Goal: Check status

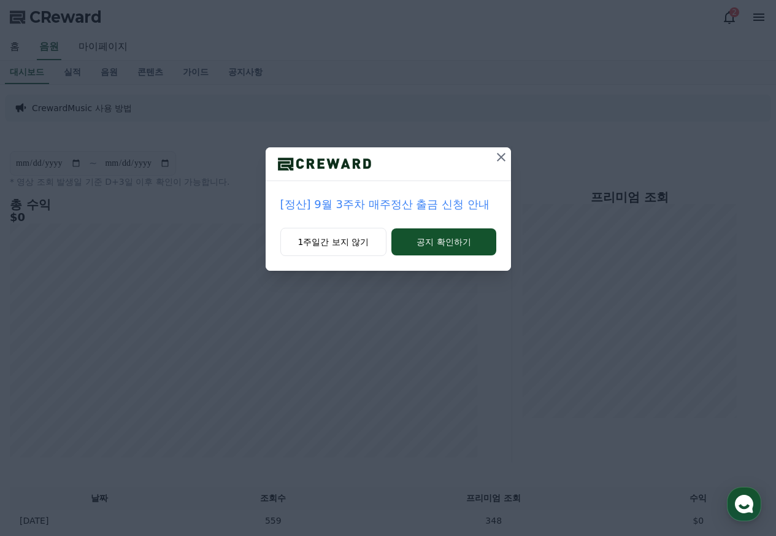
click at [500, 159] on icon at bounding box center [501, 157] width 15 height 15
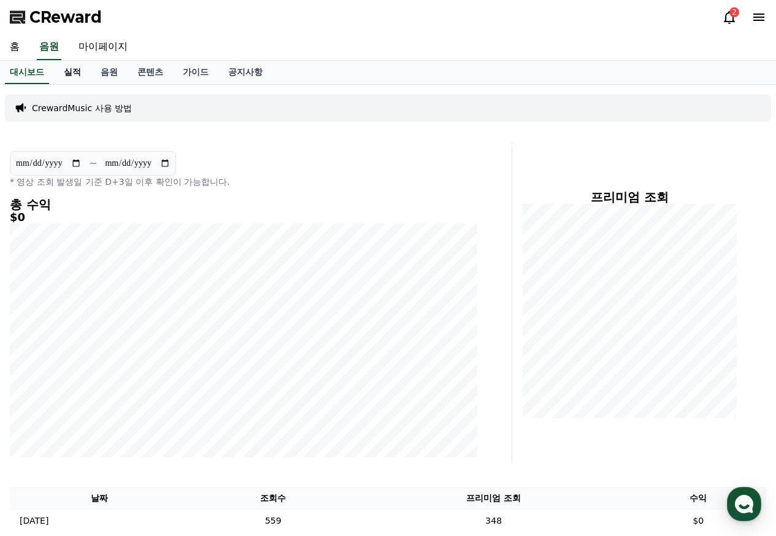
click at [77, 78] on link "실적" at bounding box center [72, 72] width 37 height 23
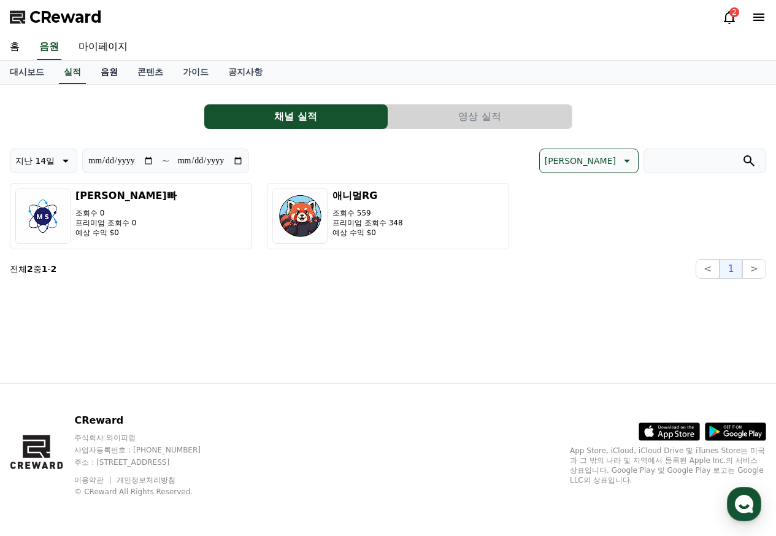
click at [112, 78] on link "음원" at bounding box center [109, 72] width 37 height 23
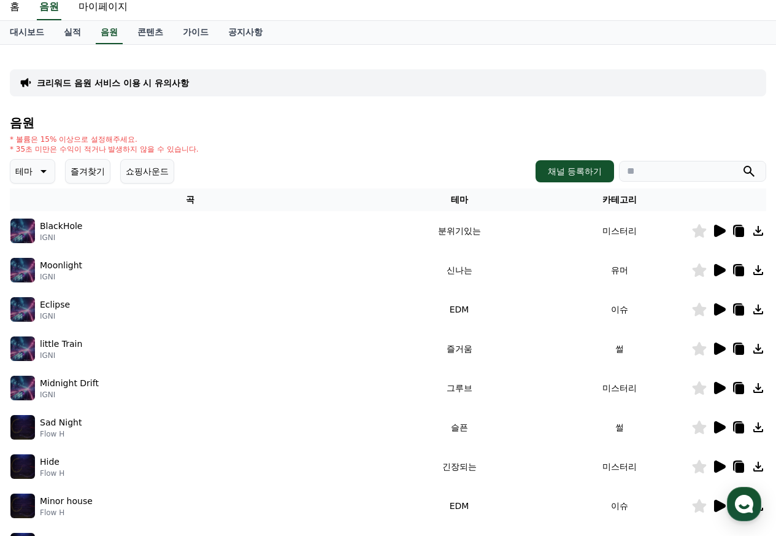
scroll to position [61, 0]
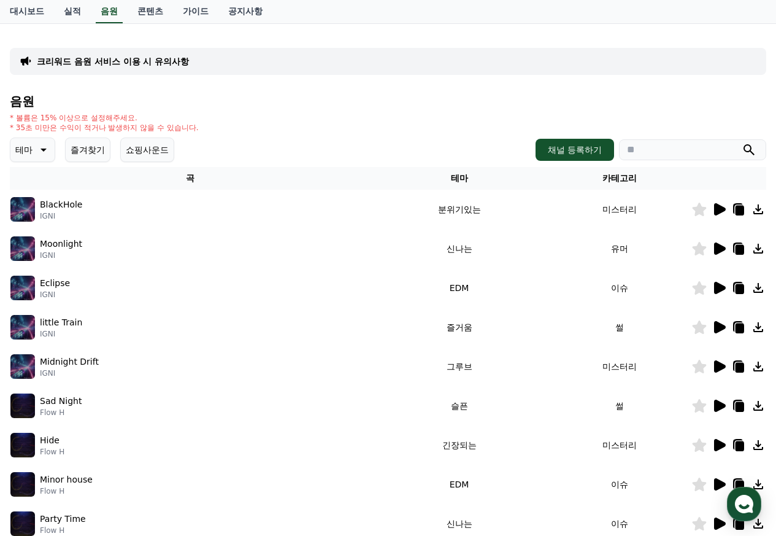
click at [714, 250] on icon at bounding box center [720, 248] width 12 height 12
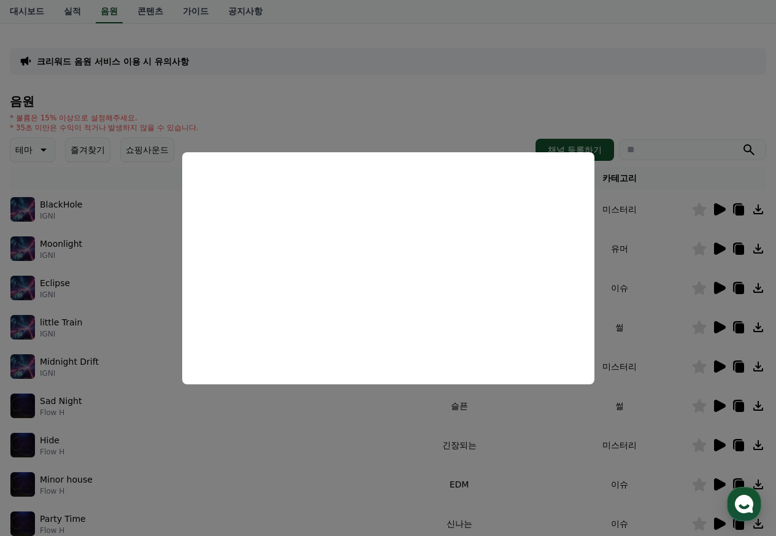
click at [492, 104] on button "close modal" at bounding box center [388, 268] width 776 height 536
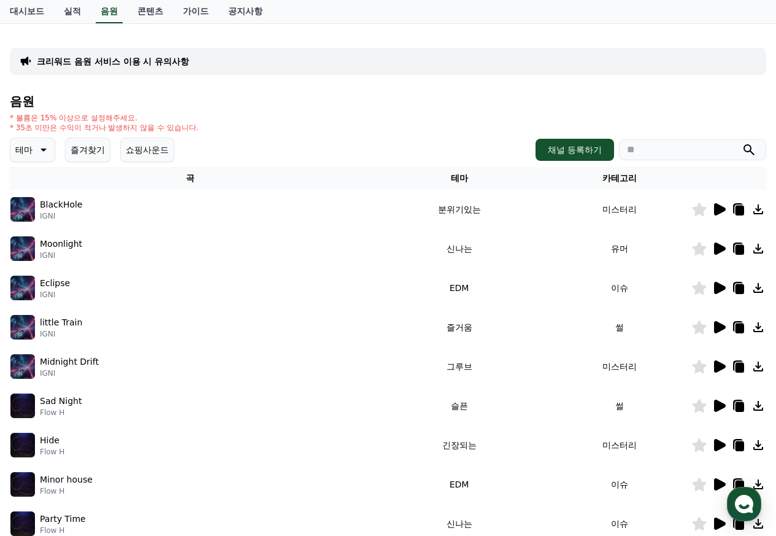
click at [718, 288] on icon at bounding box center [720, 288] width 12 height 12
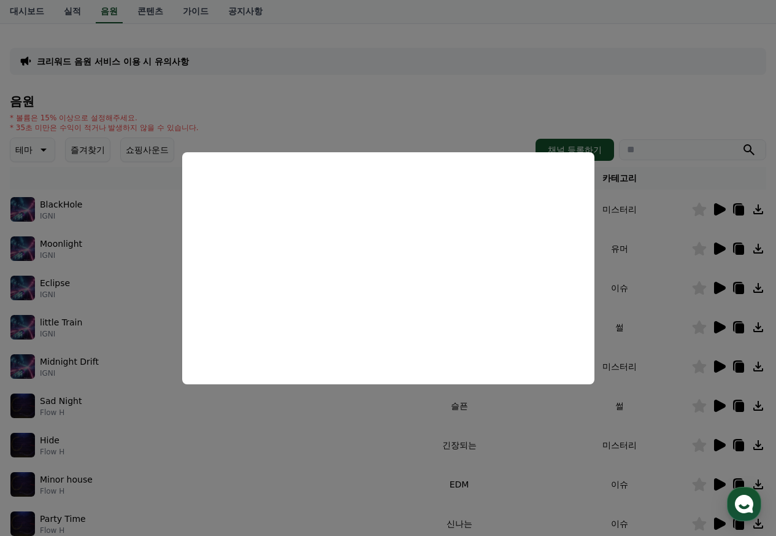
click at [422, 107] on button "close modal" at bounding box center [388, 268] width 776 height 536
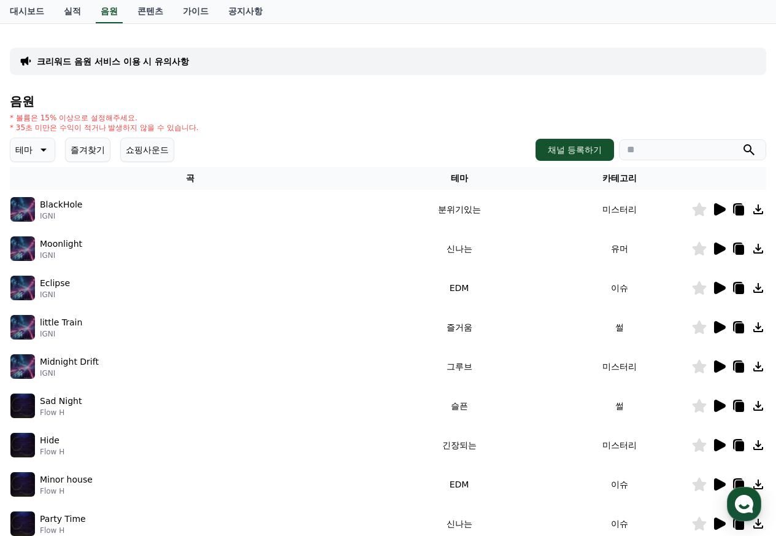
click at [718, 328] on icon at bounding box center [720, 327] width 12 height 12
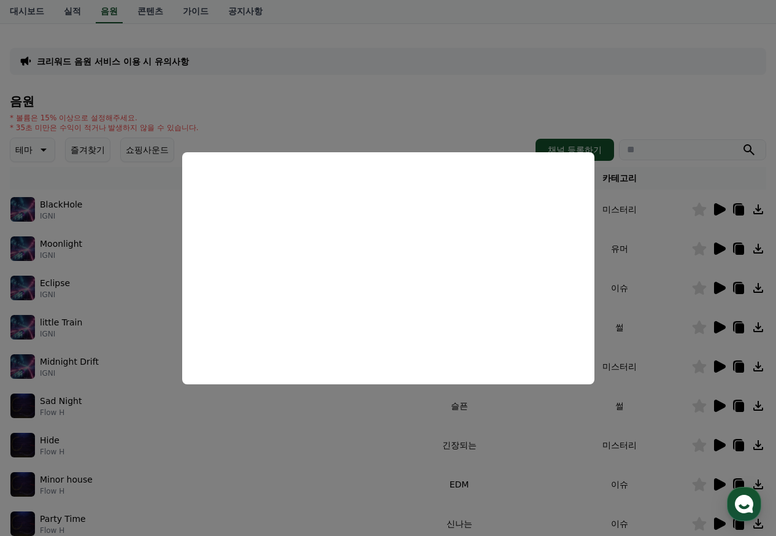
click at [394, 111] on button "close modal" at bounding box center [388, 268] width 776 height 536
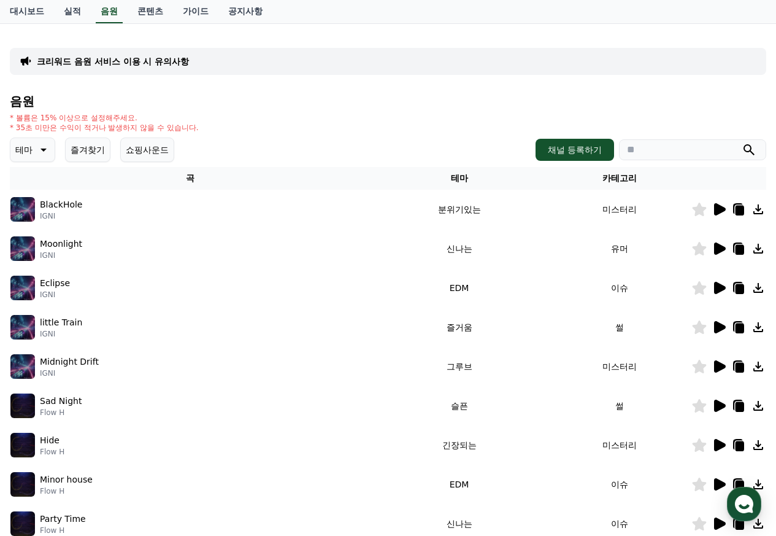
click at [394, 111] on div "음원 * 볼륨은 15% 이상으로 설정해주세요. * 35초 미만은 수익이 적거나 발생하지 않을 수 있습니다. 테마 즐겨찾기 쇼핑사운드 채널 등록…" at bounding box center [388, 350] width 757 height 512
click at [741, 331] on icon at bounding box center [740, 328] width 9 height 10
drag, startPoint x: 571, startPoint y: 37, endPoint x: 578, endPoint y: 25, distance: 14.3
click at [571, 37] on div "크리워드 음원 서비스 이용 시 유의사항 음원 * 볼륨은 15% 이상으로 설정해주세요. * 35초 미만은 수익이 적거나 발생하지 않을 수 있습니…" at bounding box center [388, 320] width 757 height 574
click at [25, 7] on link "대시보드" at bounding box center [27, 11] width 54 height 23
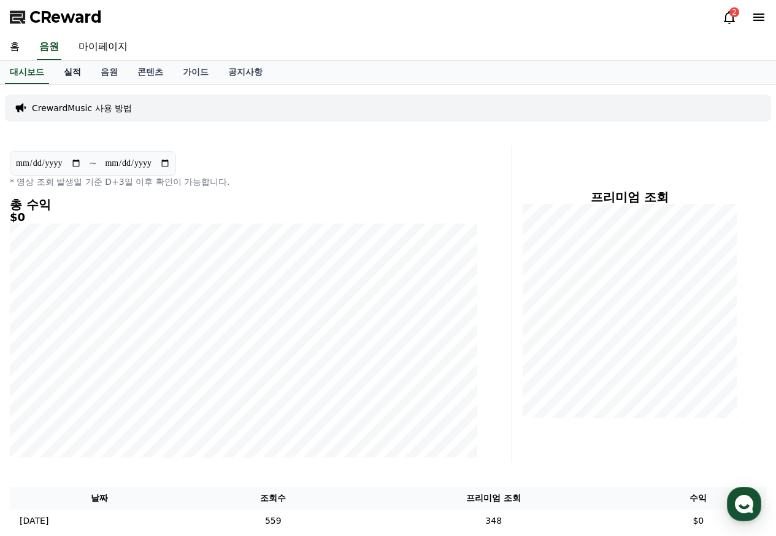
click at [78, 74] on link "실적" at bounding box center [72, 72] width 37 height 23
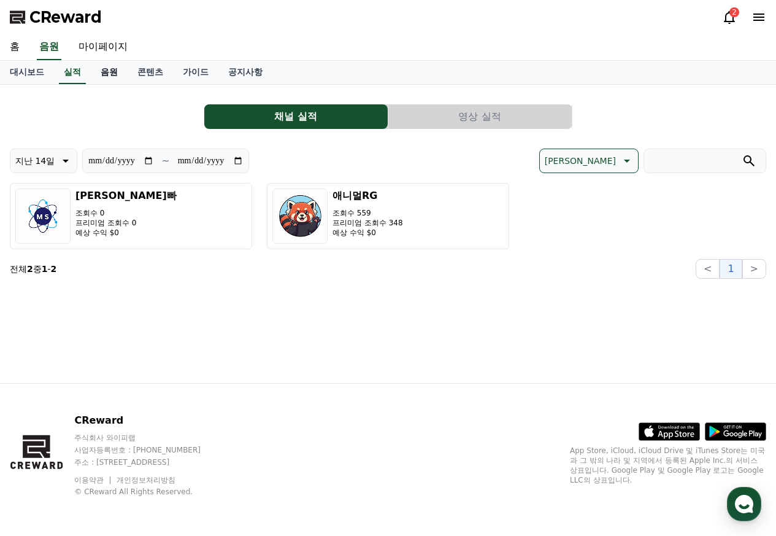
click at [98, 75] on link "음원" at bounding box center [109, 72] width 37 height 23
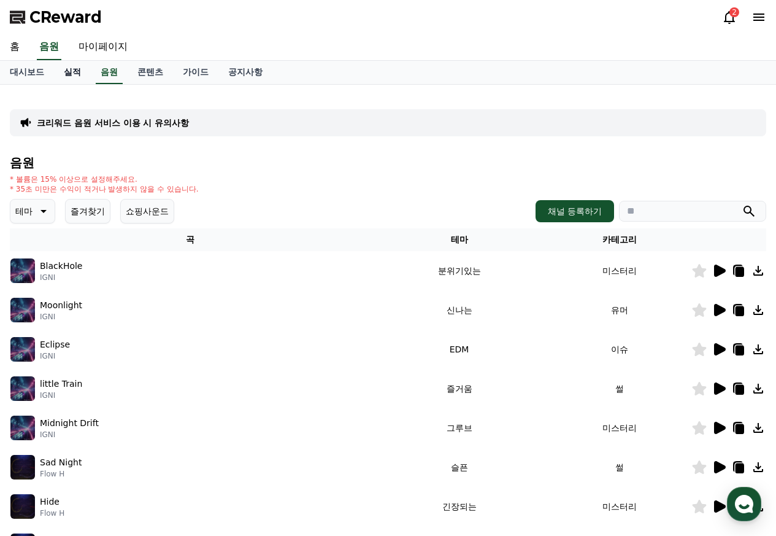
click at [76, 73] on link "실적" at bounding box center [72, 72] width 37 height 23
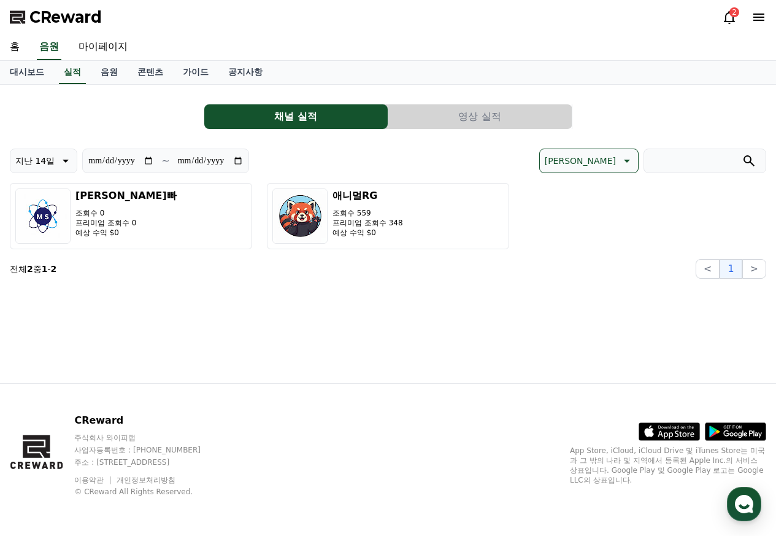
click at [364, 48] on div "홈 음원 마이페이지" at bounding box center [388, 47] width 776 height 26
